Goal: Information Seeking & Learning: Learn about a topic

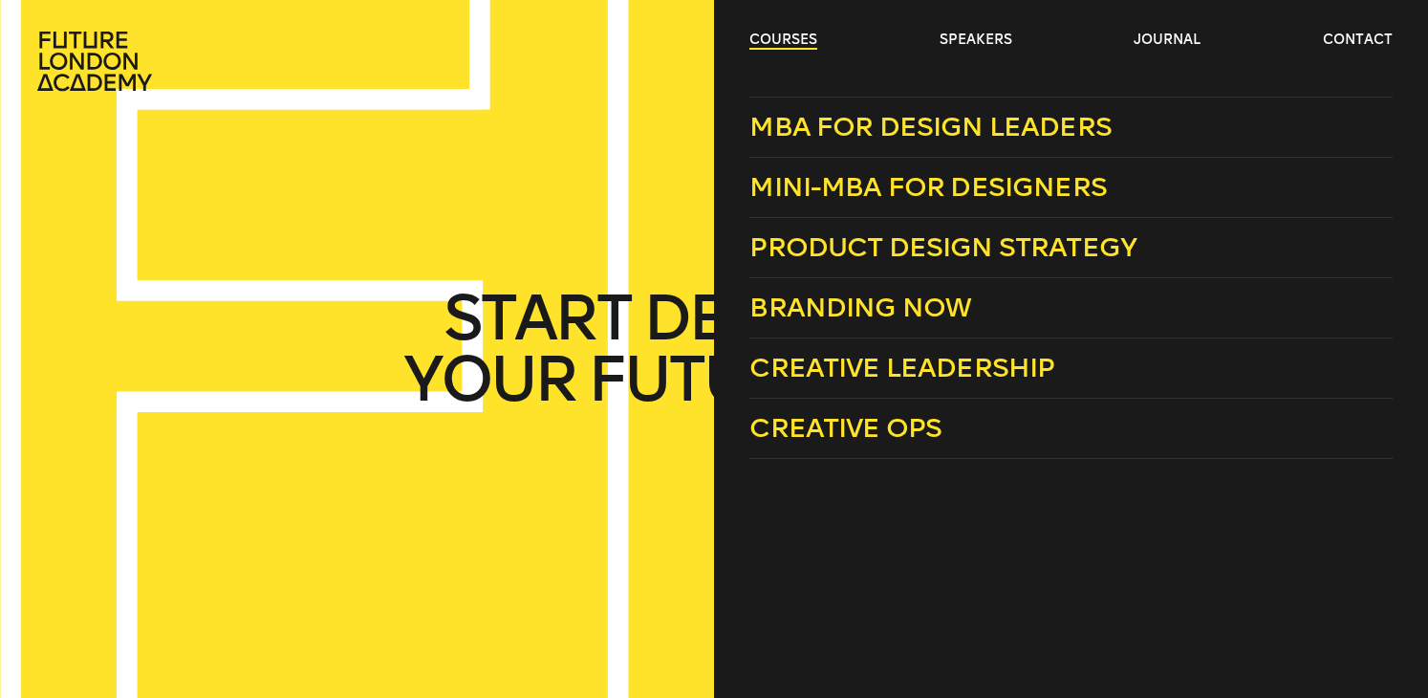
click at [780, 38] on link "courses" at bounding box center [783, 40] width 68 height 19
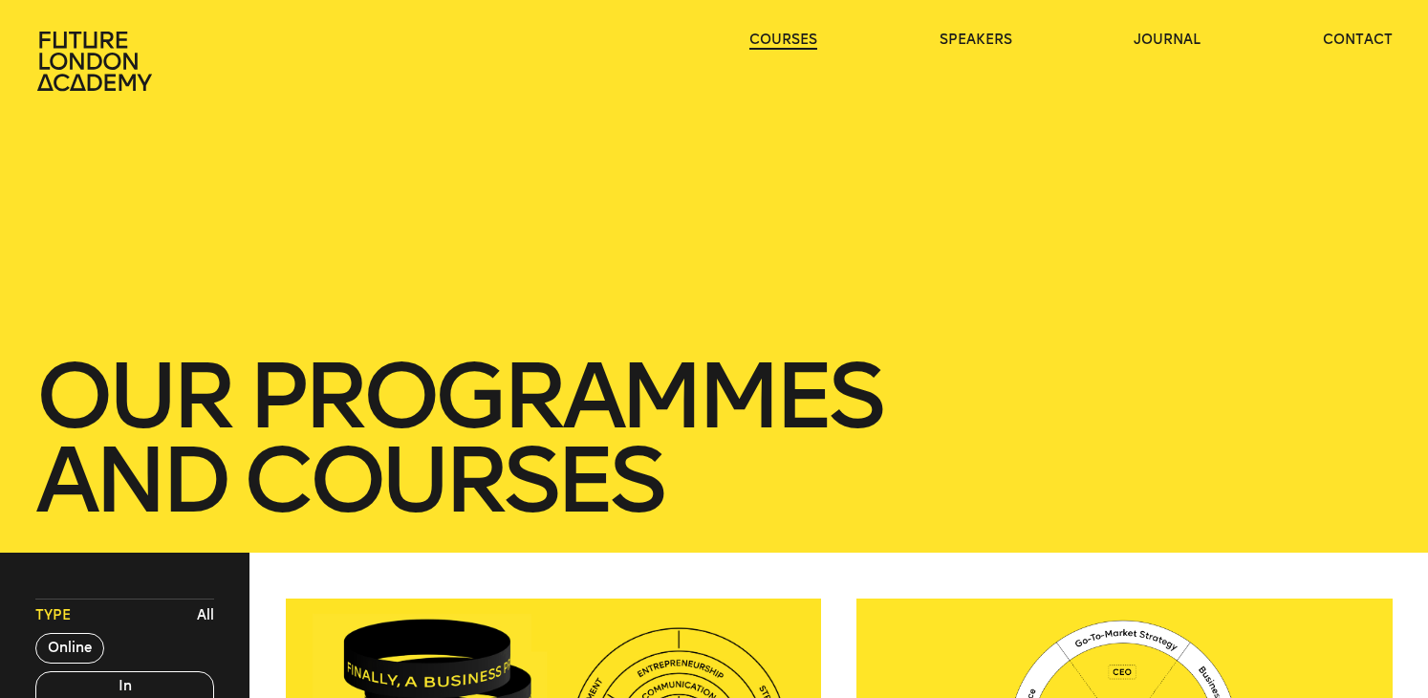
click at [780, 38] on link "courses" at bounding box center [783, 40] width 68 height 19
click at [780, 40] on link "courses" at bounding box center [783, 40] width 68 height 19
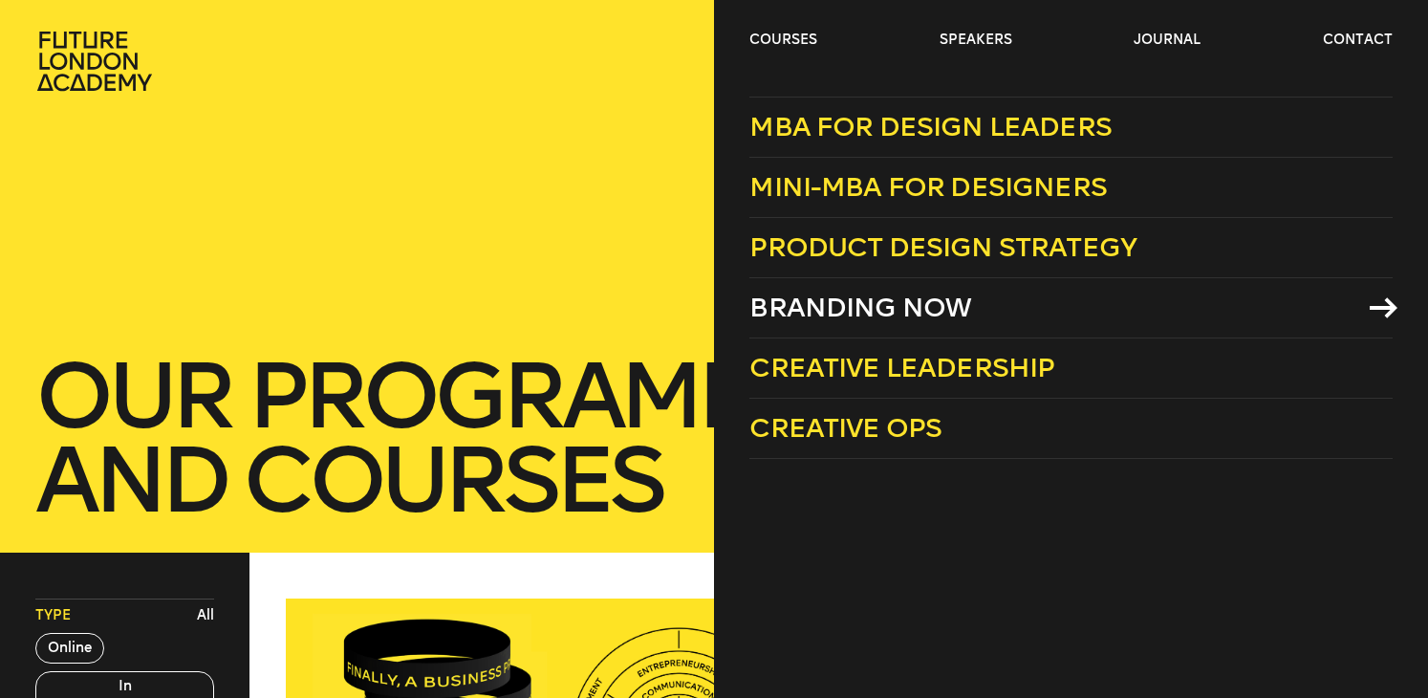
click at [862, 298] on span "Branding Now" at bounding box center [860, 308] width 222 height 32
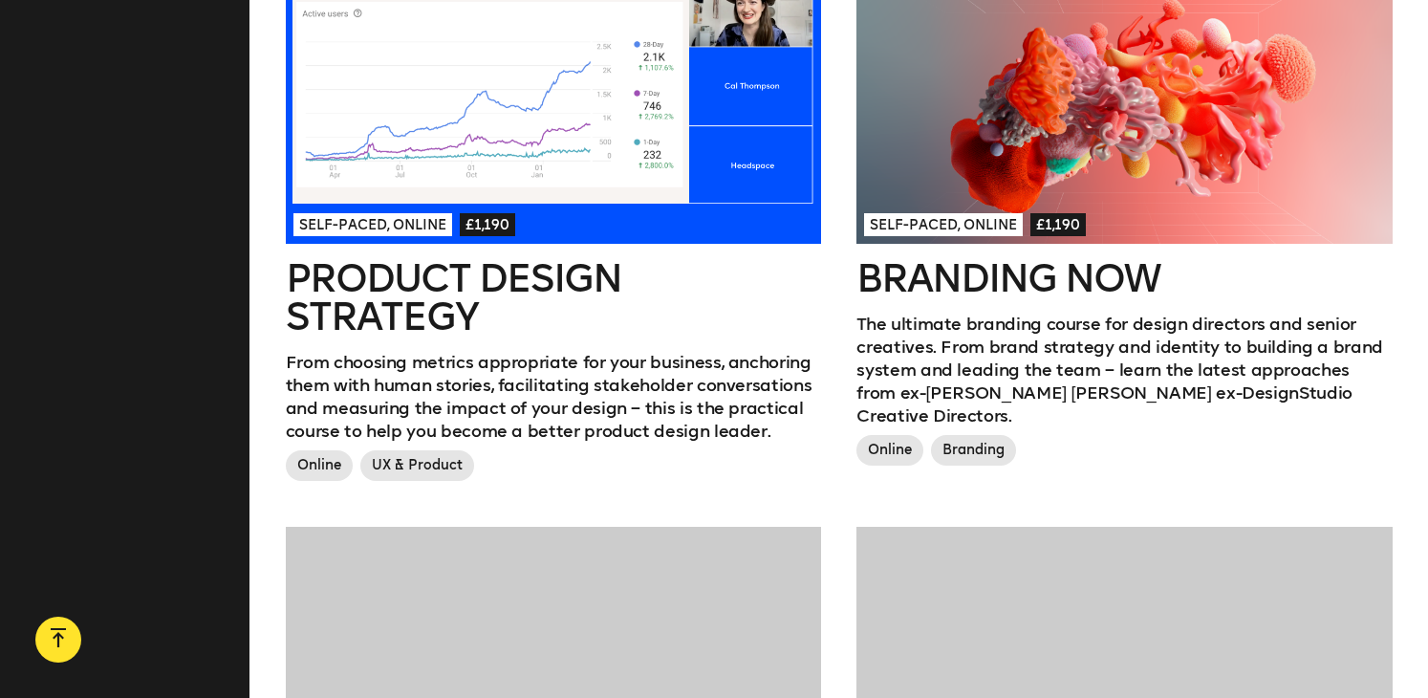
scroll to position [1141, 0]
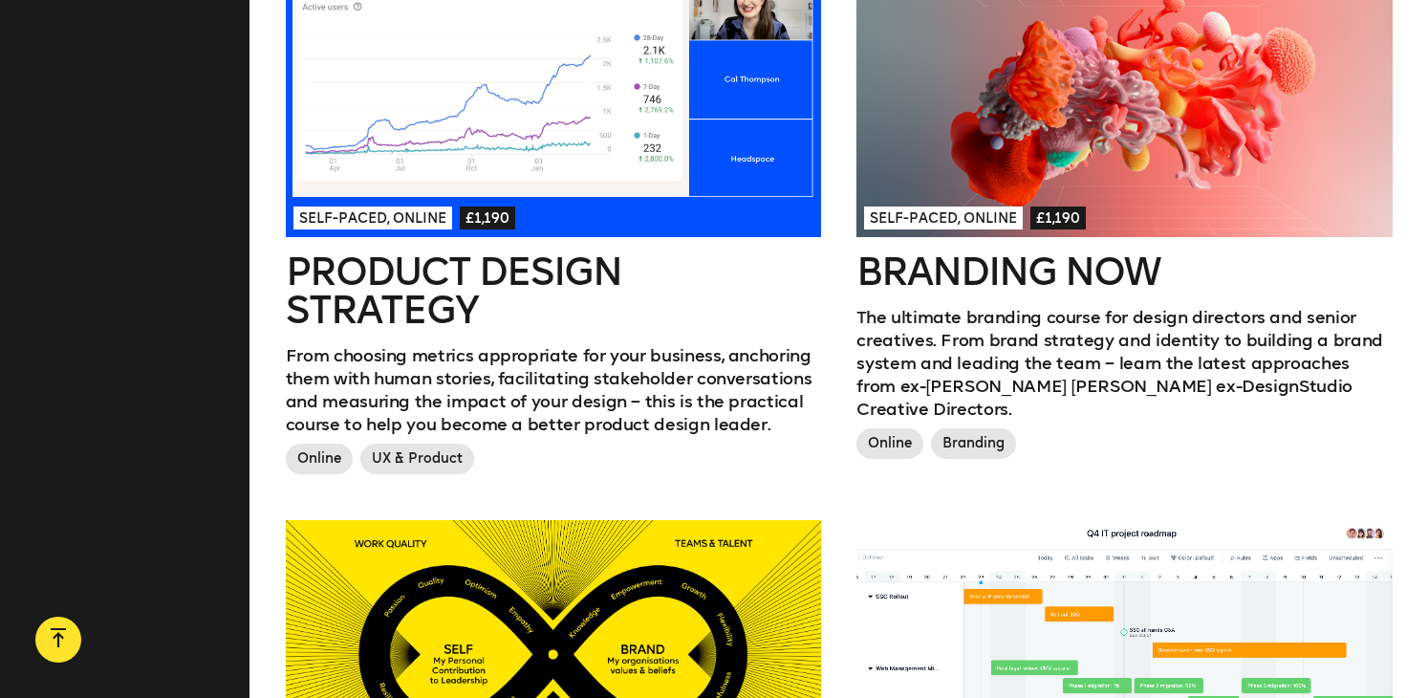
click at [1273, 360] on p "The ultimate branding course for design directors and senior creatives. From br…" at bounding box center [1123, 363] width 535 height 115
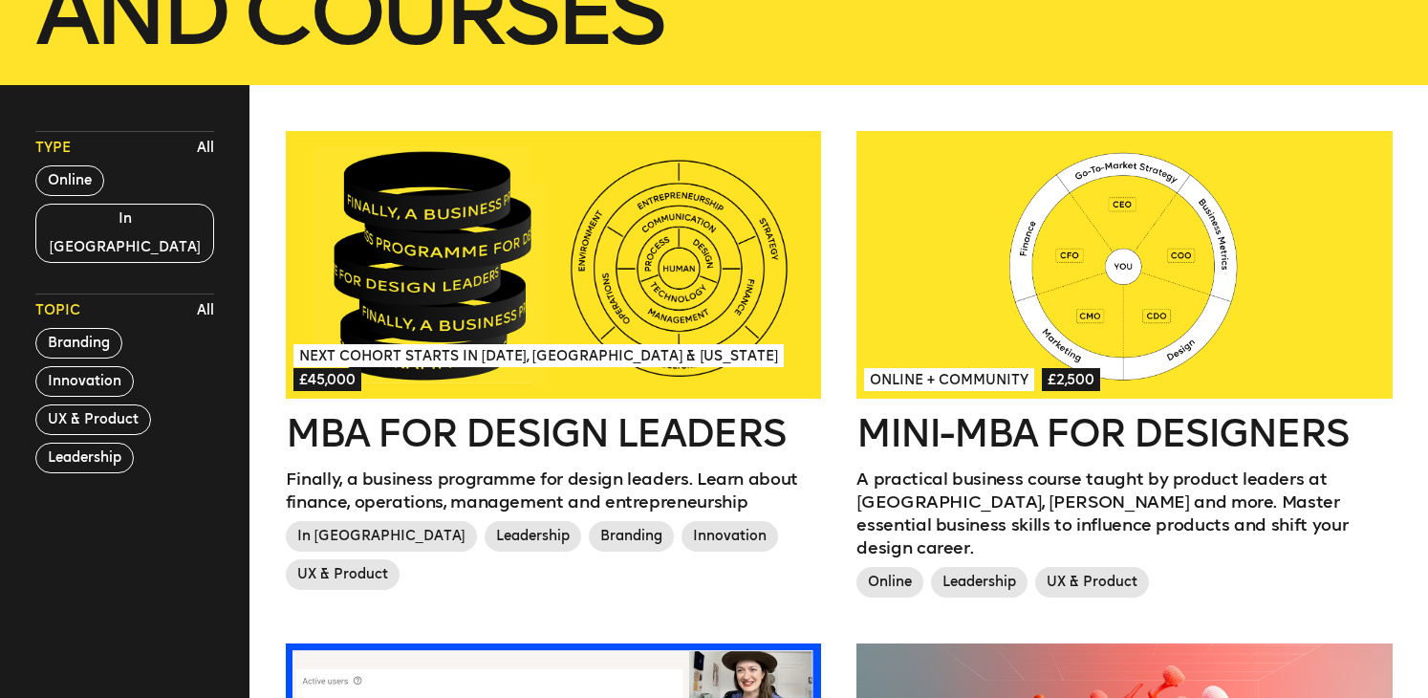
scroll to position [0, 0]
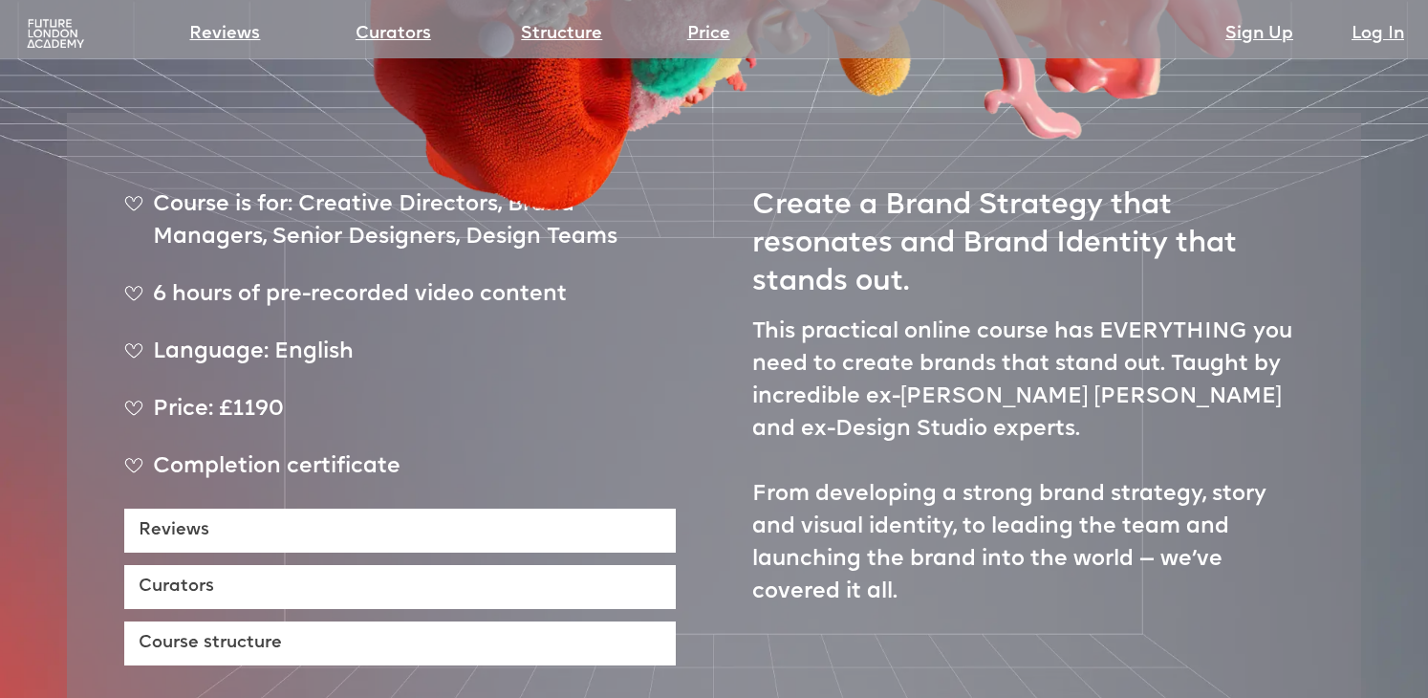
scroll to position [764, 0]
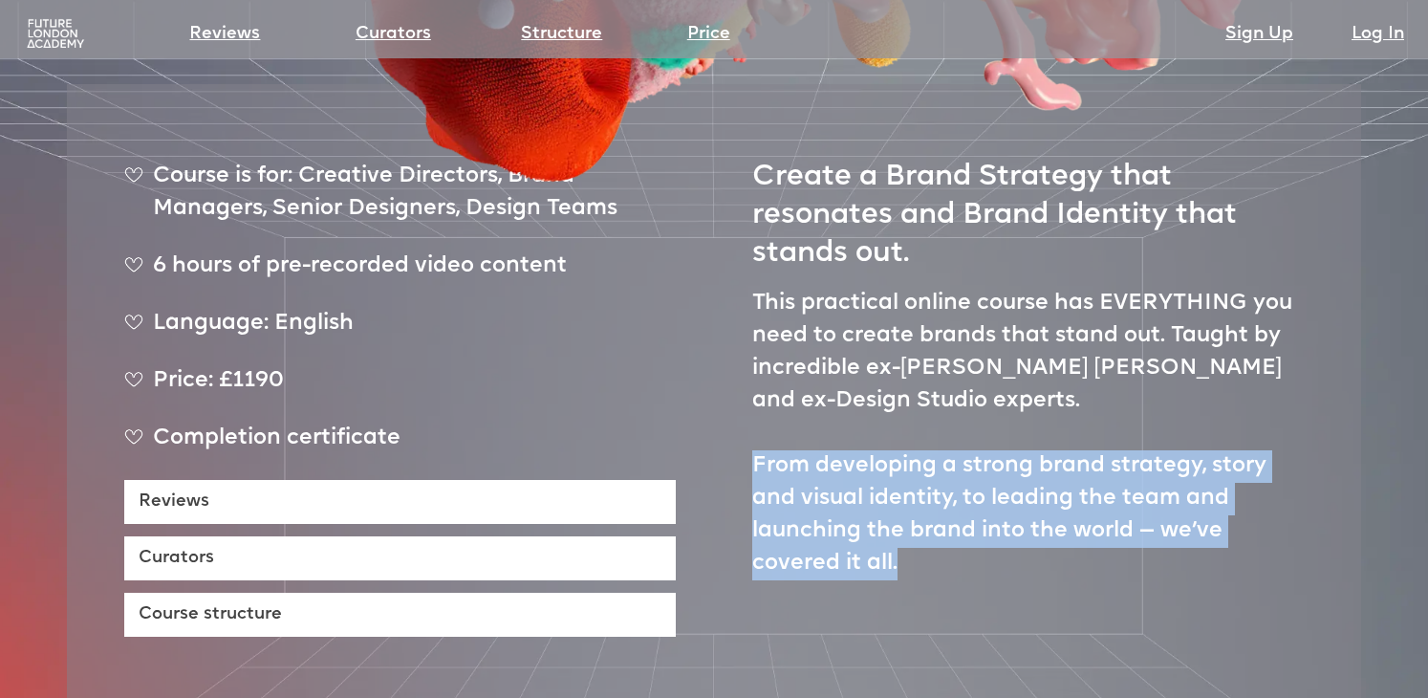
drag, startPoint x: 912, startPoint y: 502, endPoint x: 754, endPoint y: 409, distance: 182.9
click at [754, 409] on p "This practical online course has EVERYTHING you need to create brands that stan…" at bounding box center [1027, 434] width 551 height 292
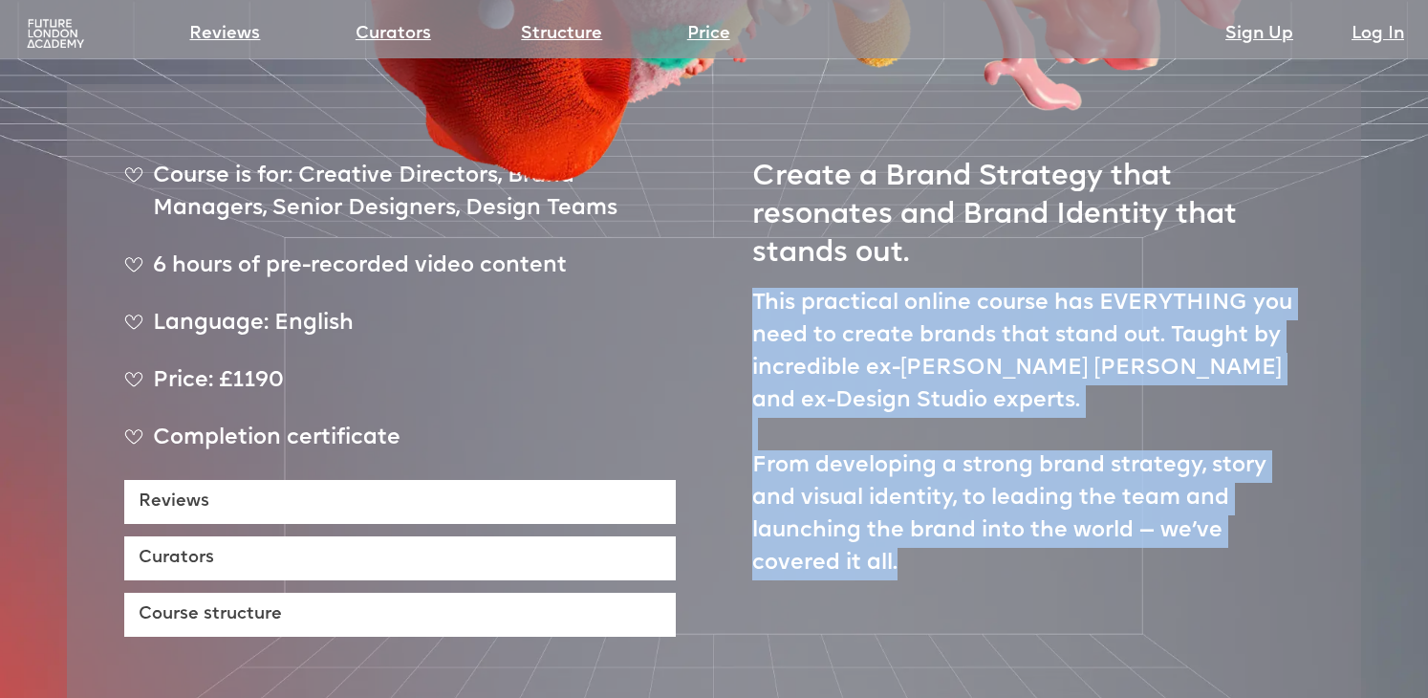
click at [758, 288] on p "This practical online course has EVERYTHING you need to create brands that stan…" at bounding box center [1027, 434] width 551 height 292
copy p "This practical online course has EVERYTHING you need to create brands that stan…"
